Goal: Information Seeking & Learning: Learn about a topic

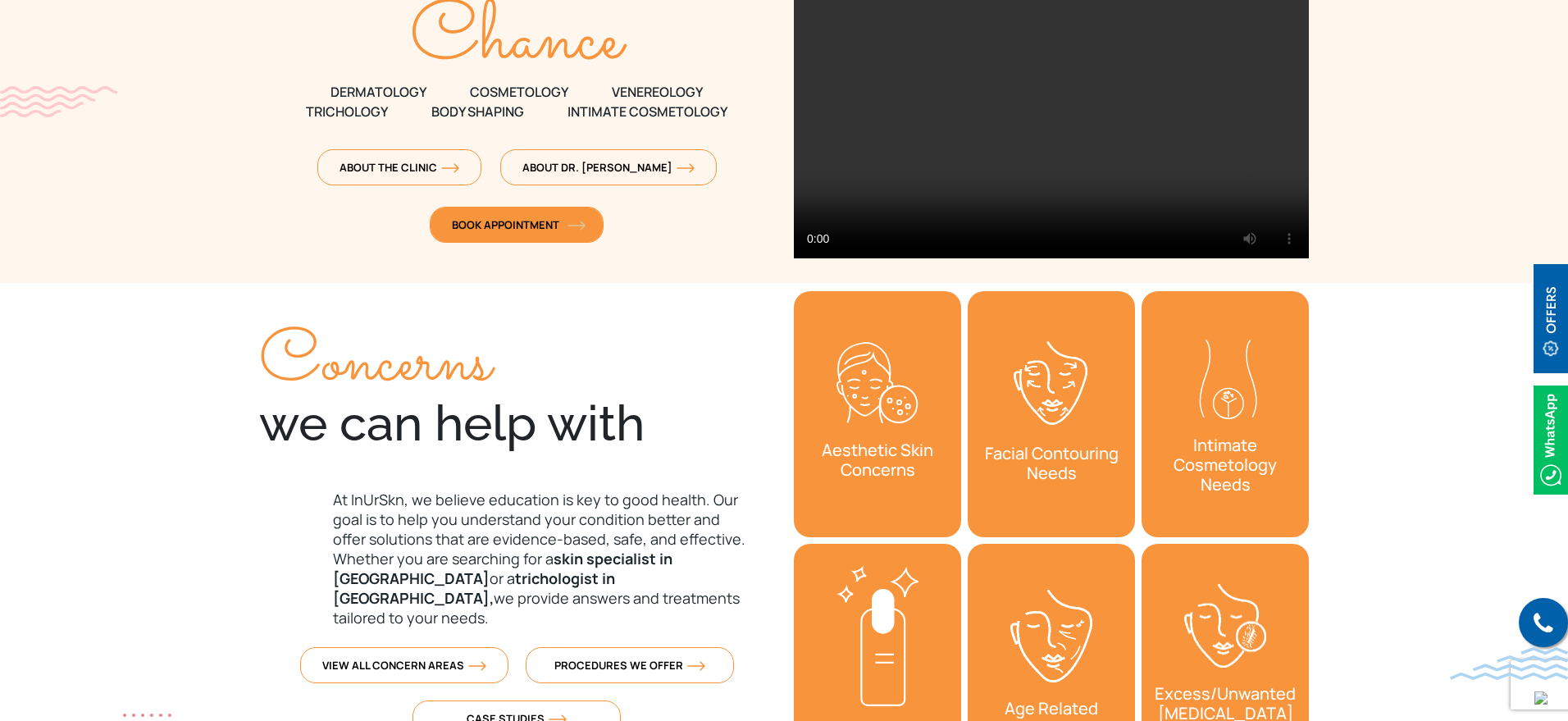
scroll to position [512, 0]
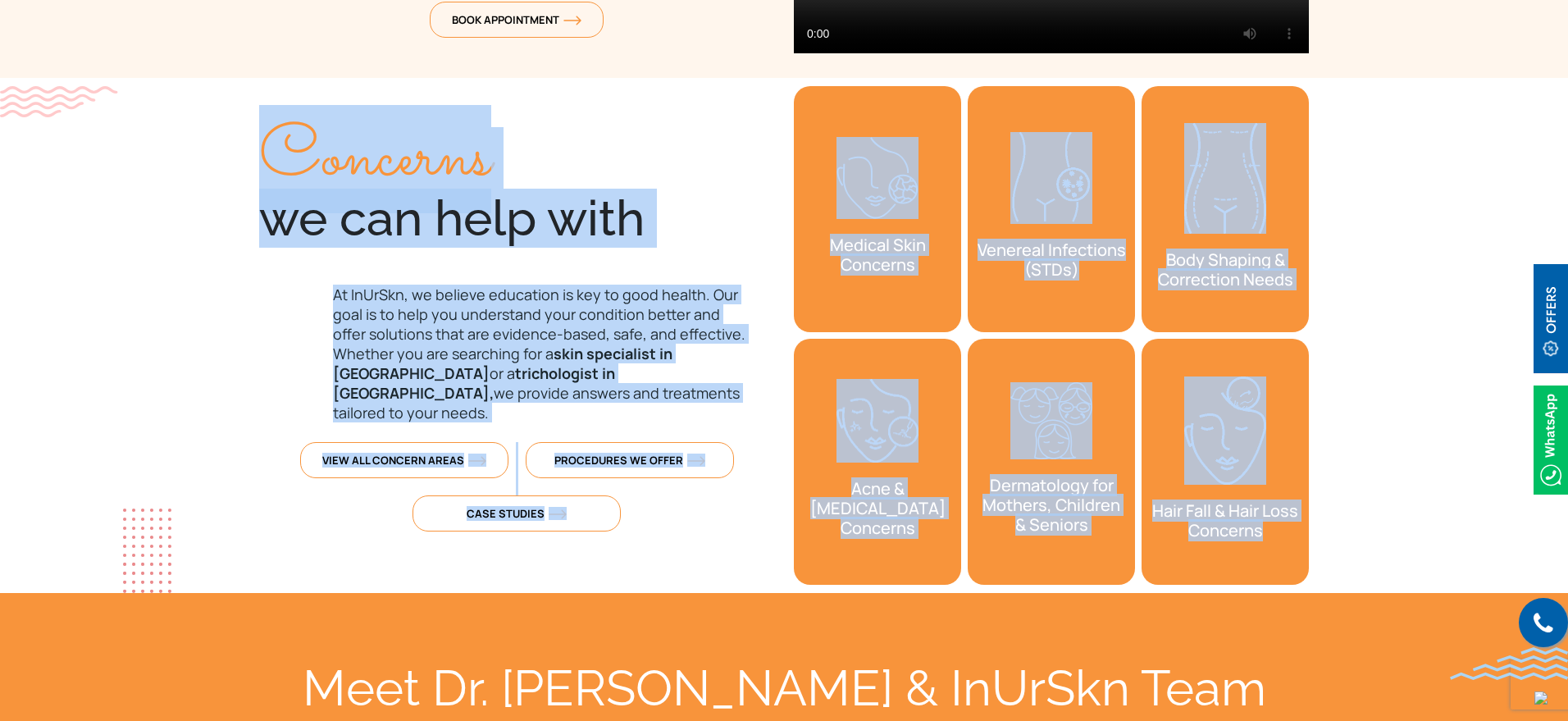
drag, startPoint x: 259, startPoint y: 142, endPoint x: 1296, endPoint y: 533, distance: 1108.3
click at [1296, 533] on div "Concerns we can help with At InUrSkn, we believe education is key to good healt…" at bounding box center [784, 335] width 1070 height 515
click at [1410, 174] on section "Concerns we can help with At InUrSkn, we believe education is key to good healt…" at bounding box center [784, 335] width 1568 height 515
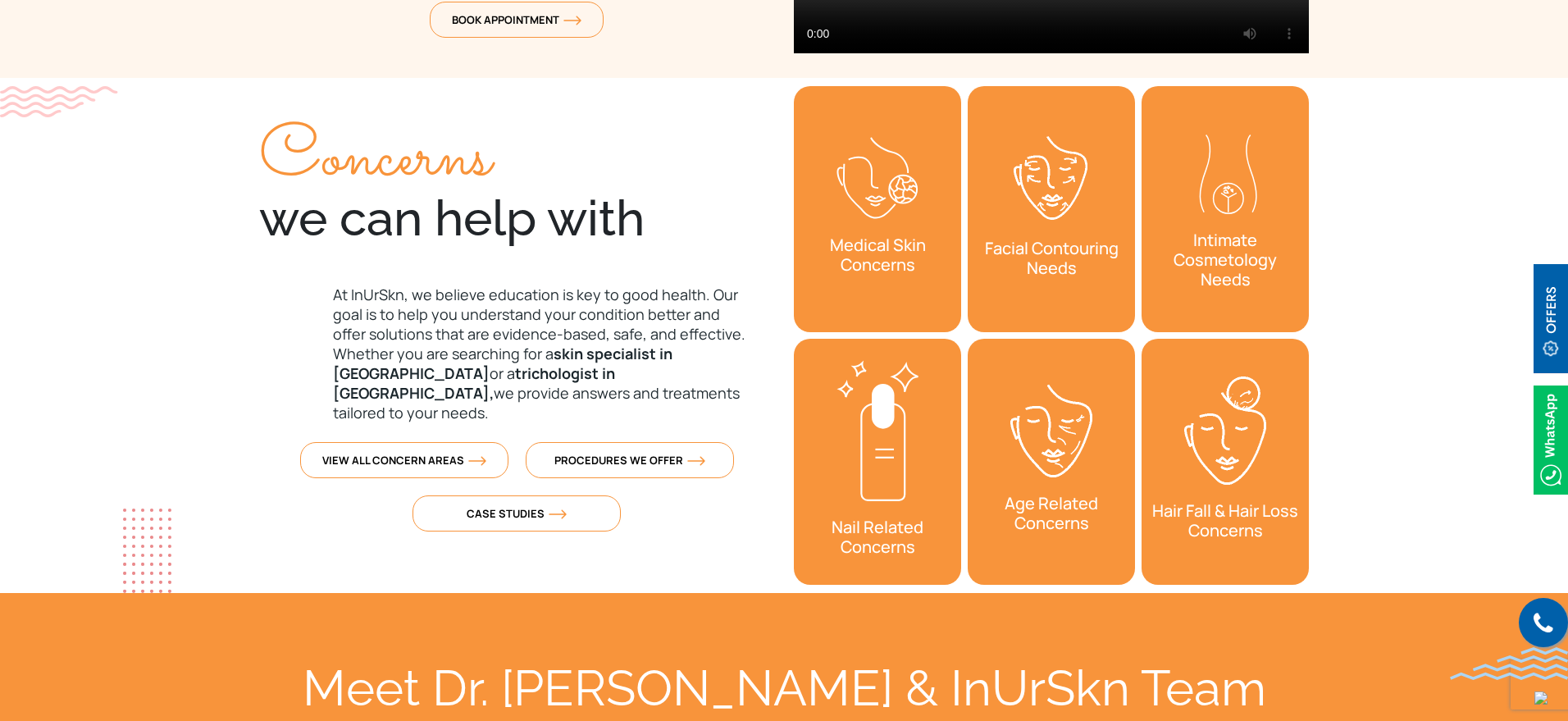
click at [566, 311] on p "At InUrSkn, we believe education is key to good health. Our goal is to help you…" at bounding box center [517, 354] width 515 height 138
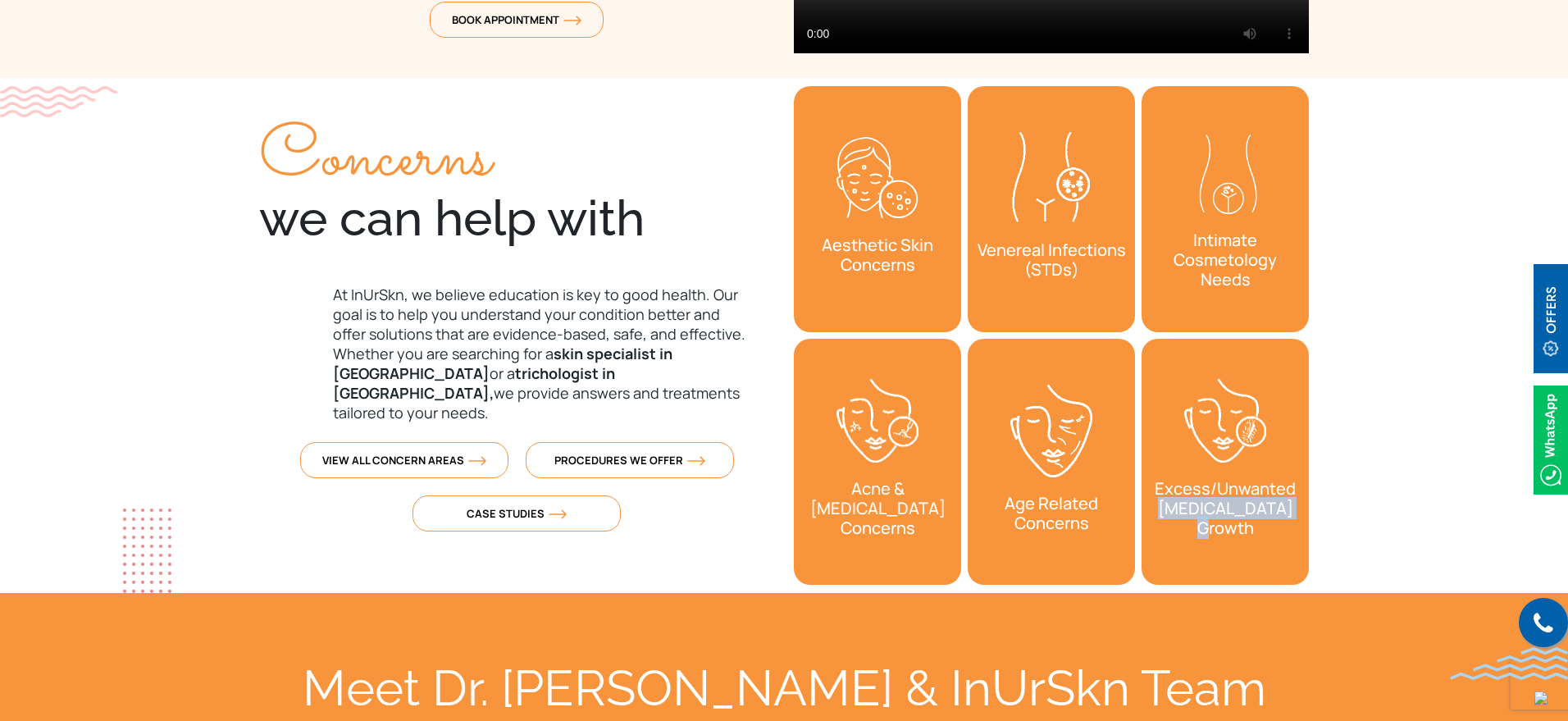
drag, startPoint x: 1317, startPoint y: 525, endPoint x: 1295, endPoint y: 516, distance: 23.8
click at [1293, 516] on div "Medical Skin Concerns Aesthetic Skin Concerns" at bounding box center [1051, 335] width 534 height 515
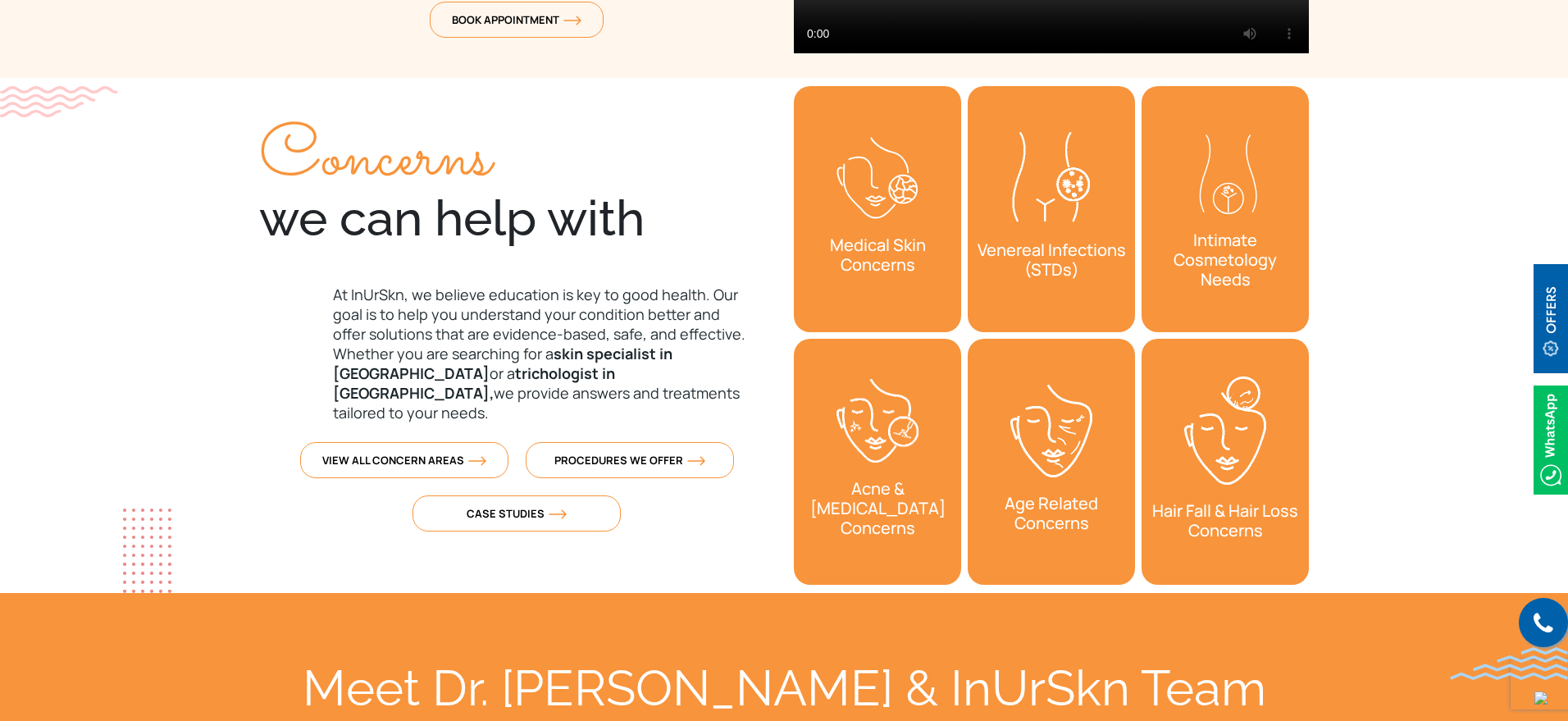
click at [1346, 487] on section "Concerns we can help with At InUrSkn, we believe education is key to good healt…" at bounding box center [784, 335] width 1568 height 515
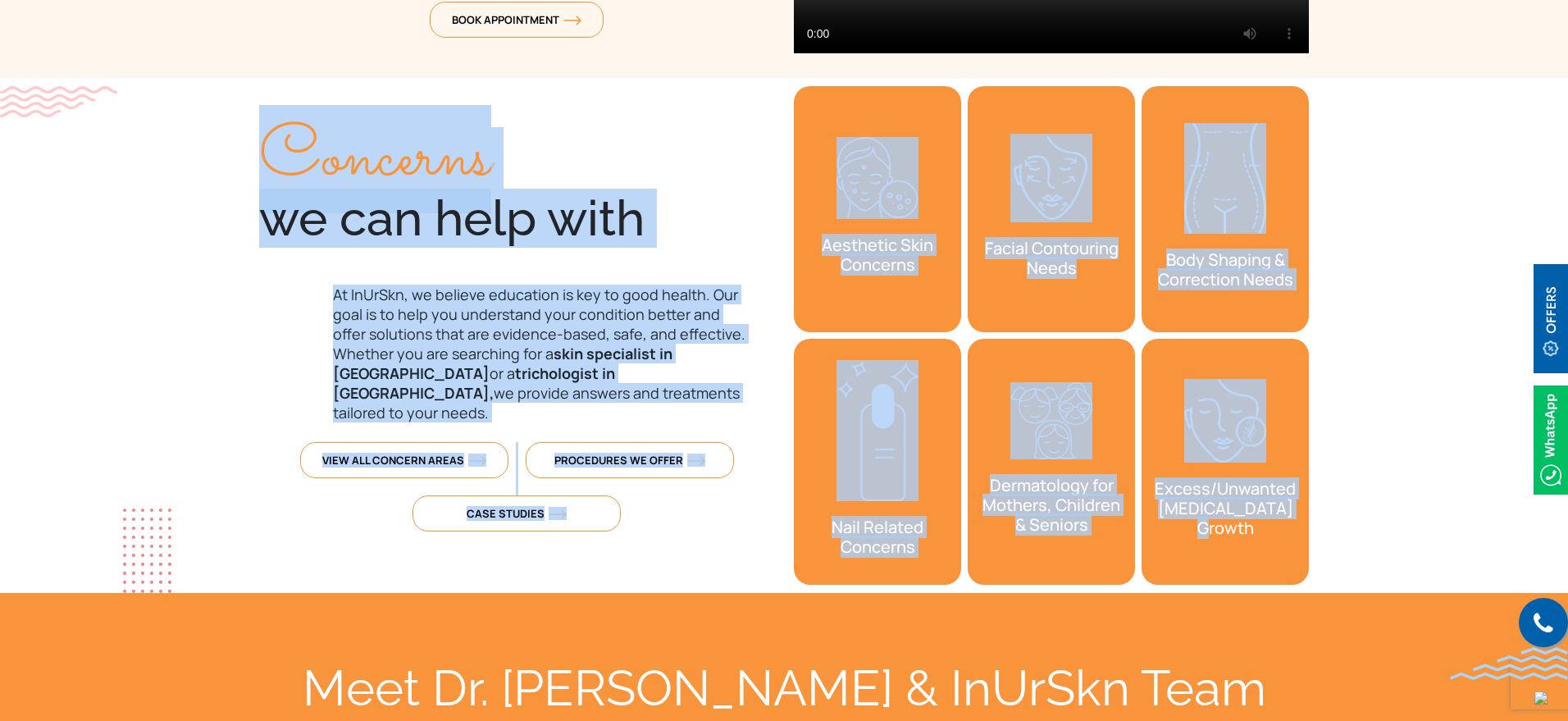
drag, startPoint x: 257, startPoint y: 151, endPoint x: 1306, endPoint y: 546, distance: 1120.9
click at [1306, 546] on div "Concerns we can help with At InUrSkn, we believe education is key to good healt…" at bounding box center [784, 335] width 1070 height 515
copy div "Concerns we can help with At InUrSkn, we believe education is key to good healt…"
drag, startPoint x: 855, startPoint y: 168, endPoint x: 645, endPoint y: 108, distance: 218.4
click at [645, 108] on div "Concerns we can help with At InUrSkn, we believe education is key to good healt…" at bounding box center [517, 313] width 515 height 471
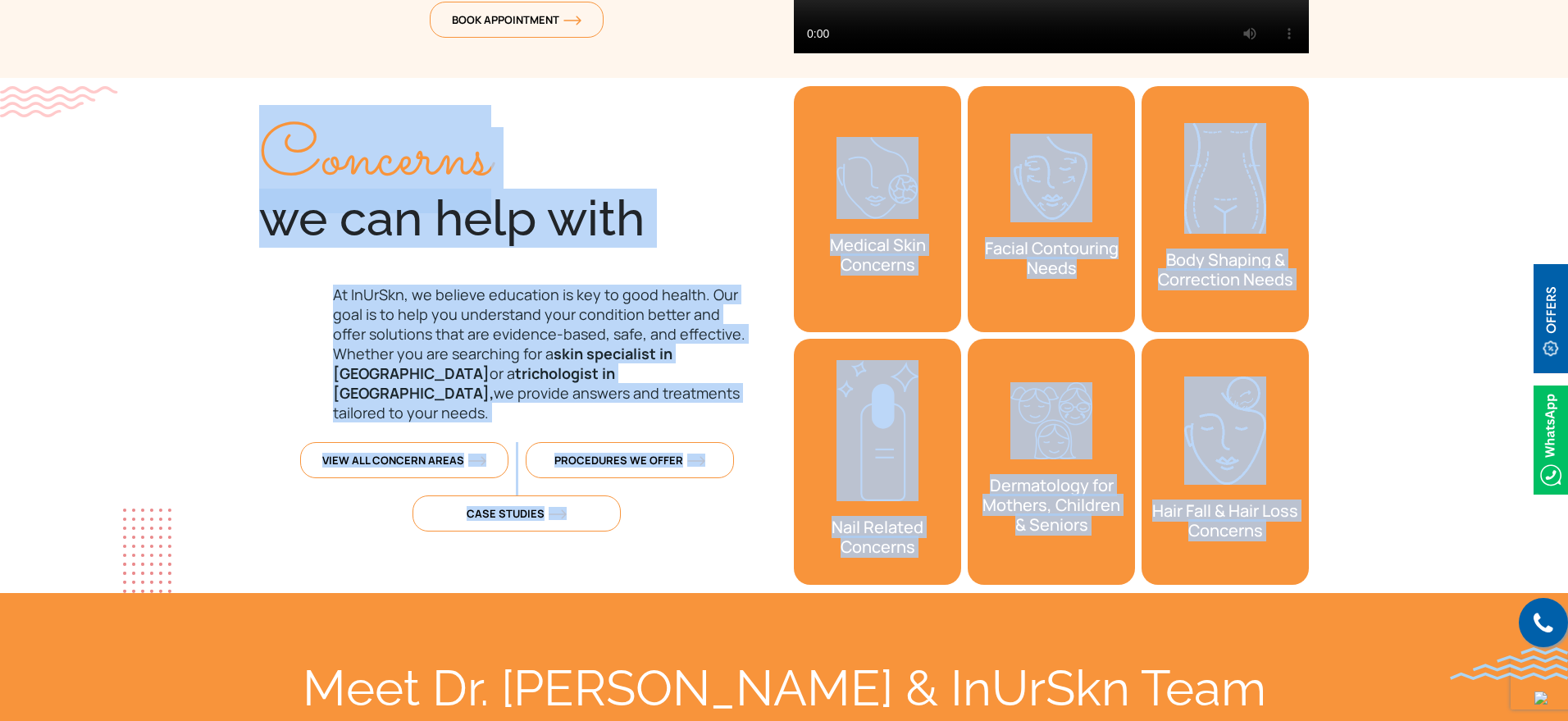
click at [349, 240] on div "Concerns we can help with" at bounding box center [517, 188] width 515 height 120
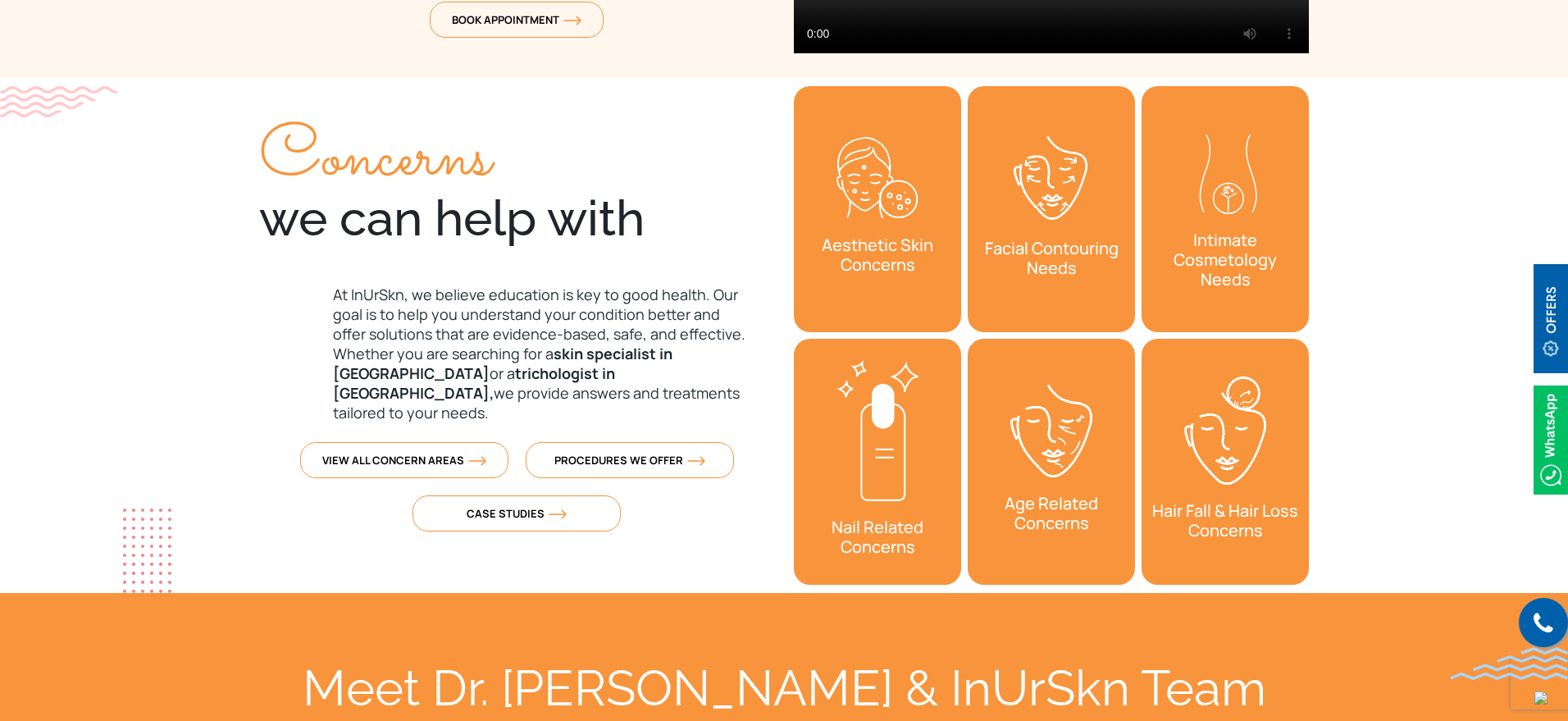
drag, startPoint x: 1218, startPoint y: 387, endPoint x: 1359, endPoint y: 139, distance: 285.3
click at [1359, 139] on section "Concerns we can help with At InUrSkn, we believe education is key to good healt…" at bounding box center [784, 335] width 1568 height 515
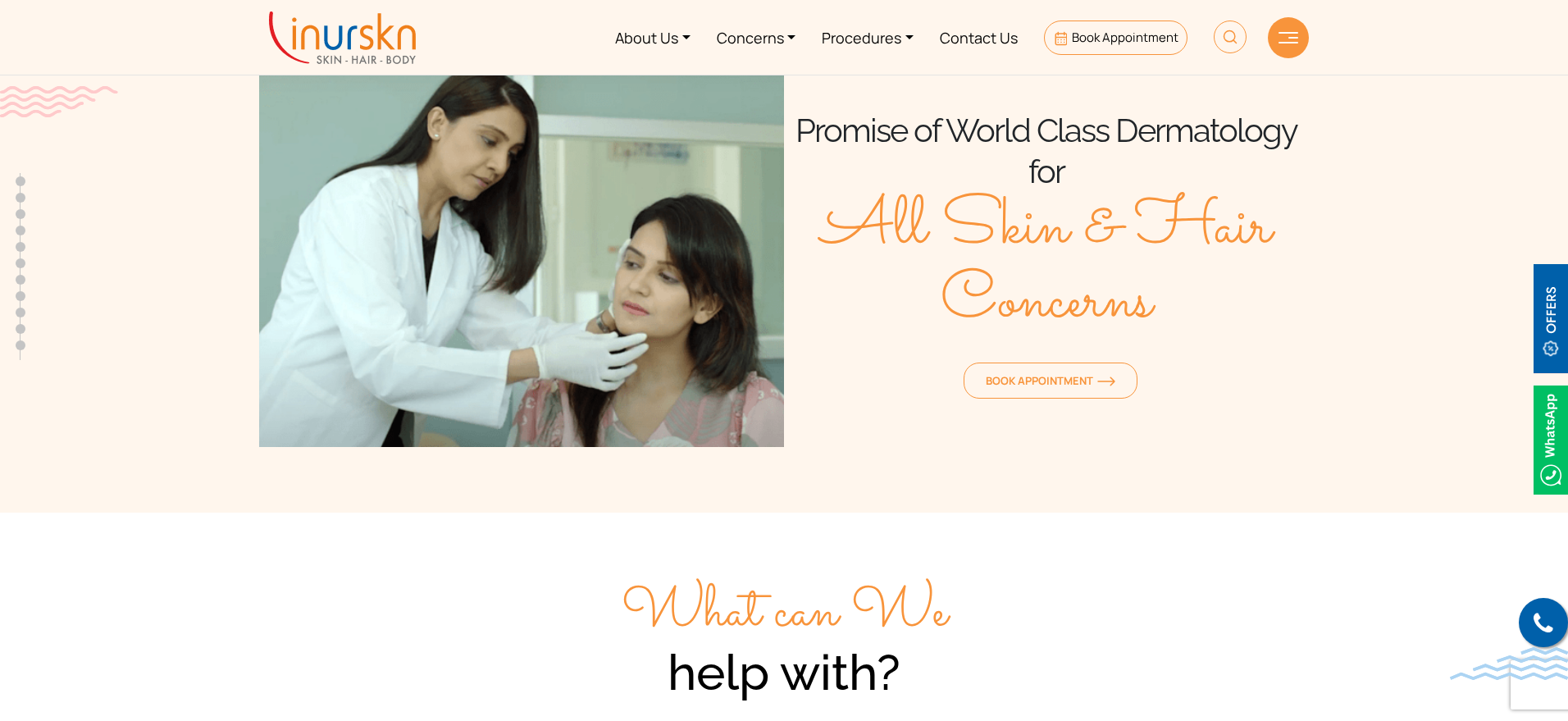
click at [111, 186] on section "Promise of World Class Dermatology for All Skin & Hair Concerns Book Appointment" at bounding box center [784, 240] width 1568 height 545
